Goal: Browse casually

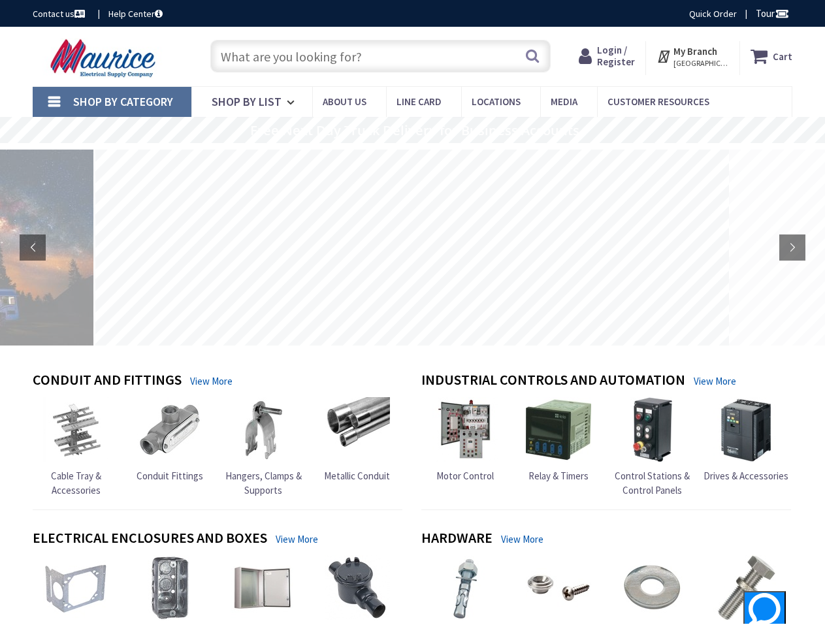
click at [412, 313] on rs-layer at bounding box center [411, 248] width 633 height 196
click at [770, 13] on span "Tour" at bounding box center [771, 13] width 33 height 12
click at [781, 13] on div at bounding box center [412, 313] width 825 height 627
click at [693, 56] on strong "My Branch" at bounding box center [695, 51] width 44 height 12
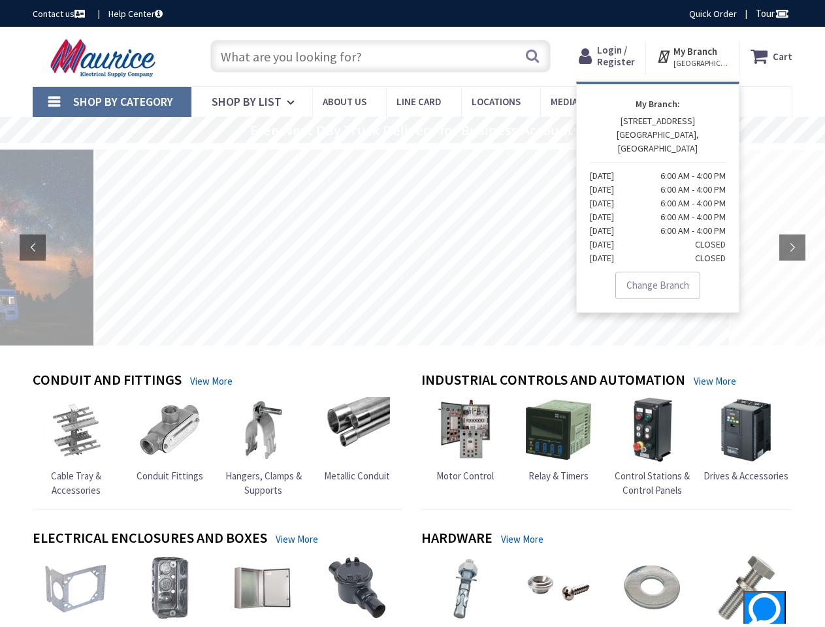
click at [112, 102] on span "Shop By Category" at bounding box center [123, 101] width 100 height 15
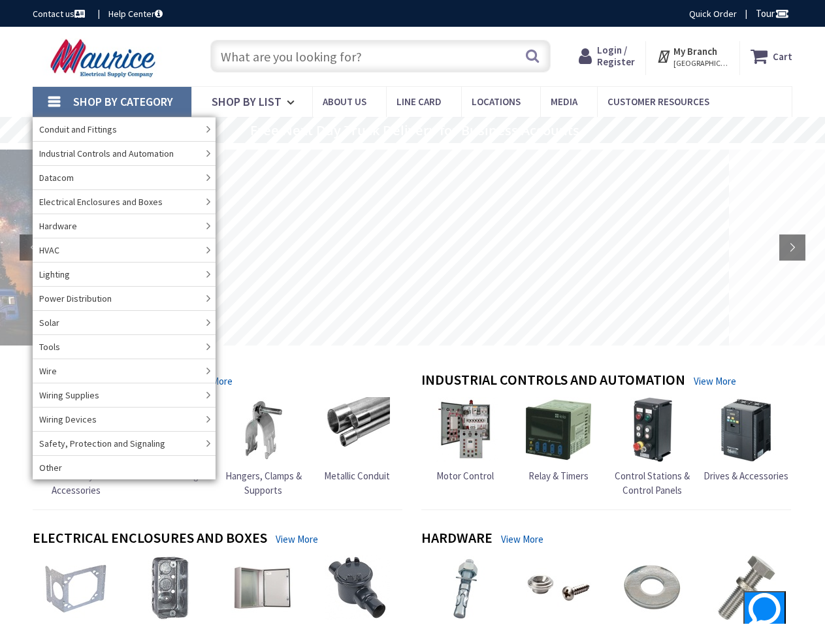
click at [412, 130] on rs-layer "Free Next Day Truck Delivery for Business Accounts" at bounding box center [414, 130] width 329 height 14
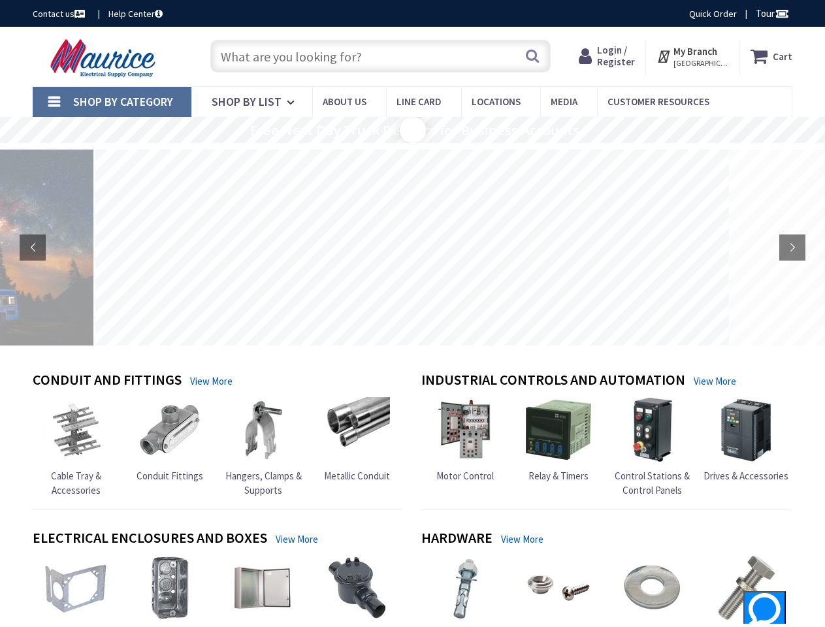
click at [412, 131] on rs-layer "Free Next Day Truck Delivery for Business Accounts" at bounding box center [414, 130] width 329 height 14
click at [412, 247] on rs-layer at bounding box center [411, 248] width 633 height 196
